Goal: Task Accomplishment & Management: Manage account settings

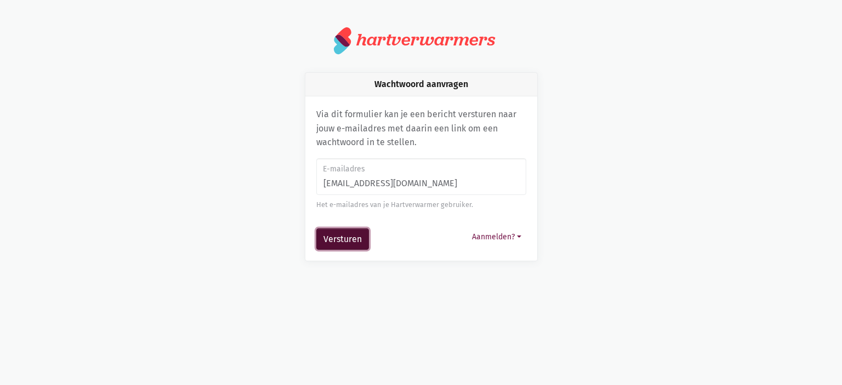
click at [336, 238] on button "Versturen" at bounding box center [342, 240] width 53 height 22
click at [498, 235] on button "Aanmelden?" at bounding box center [496, 237] width 59 height 17
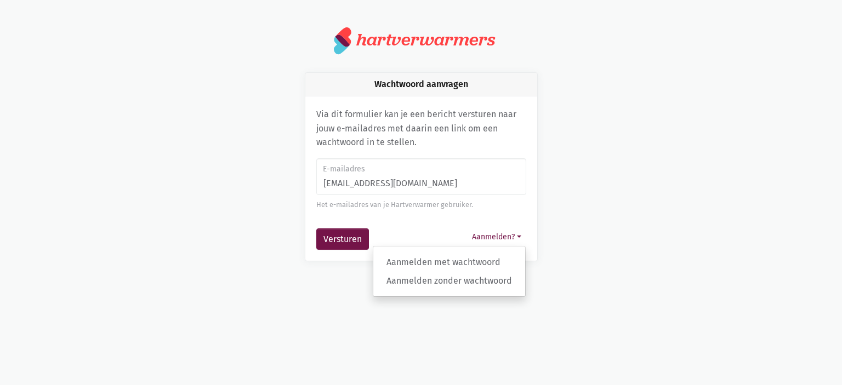
click at [136, 203] on div "Wachtwoord aanvragen Via dit formulier kan je een bericht versturen naar jouw e…" at bounding box center [421, 167] width 625 height 190
